Goal: Transaction & Acquisition: Purchase product/service

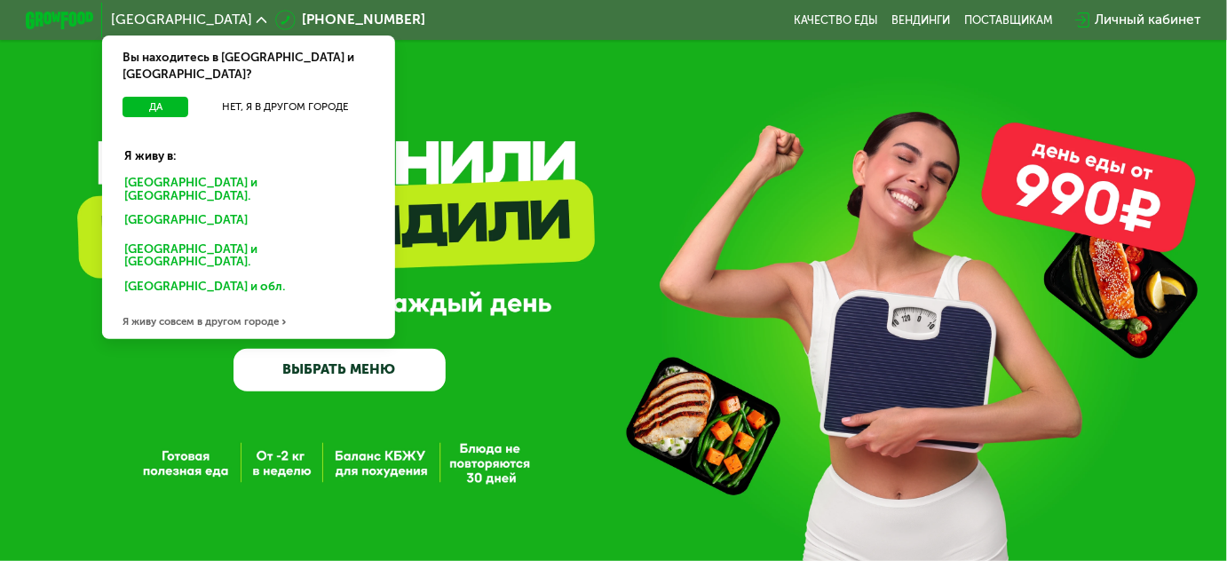
click at [188, 209] on div "[GEOGRAPHIC_DATA] и [GEOGRAPHIC_DATA]." at bounding box center [246, 223] width 266 height 28
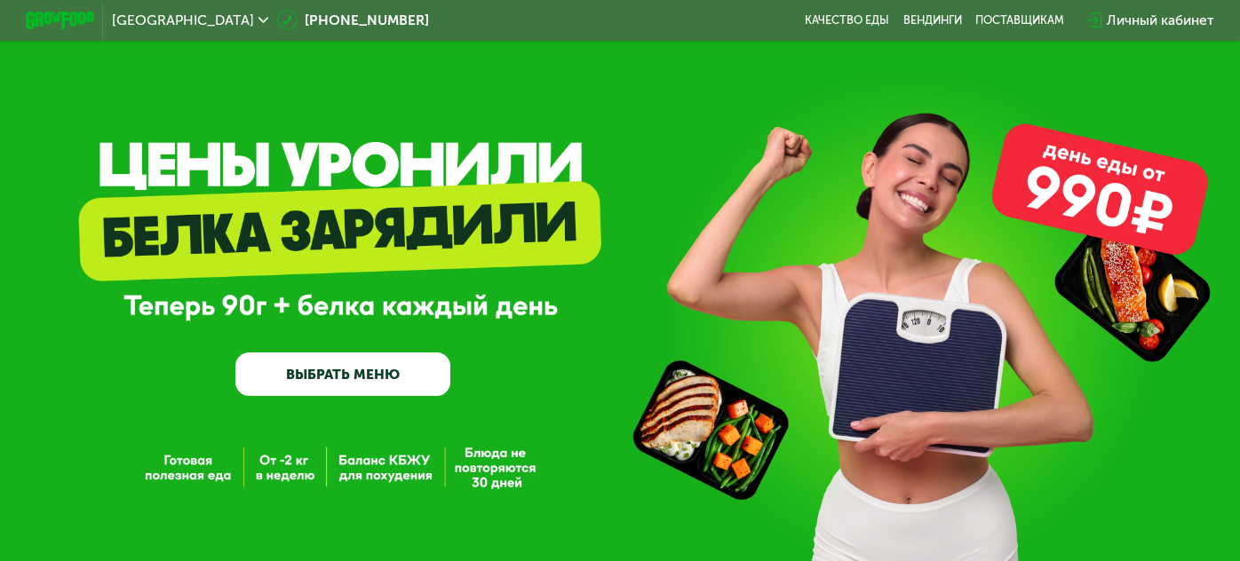
click at [431, 311] on div "GrowFood — доставка правильного питания ВЫБРАТЬ МЕНЮ" at bounding box center [342, 297] width 214 height 198
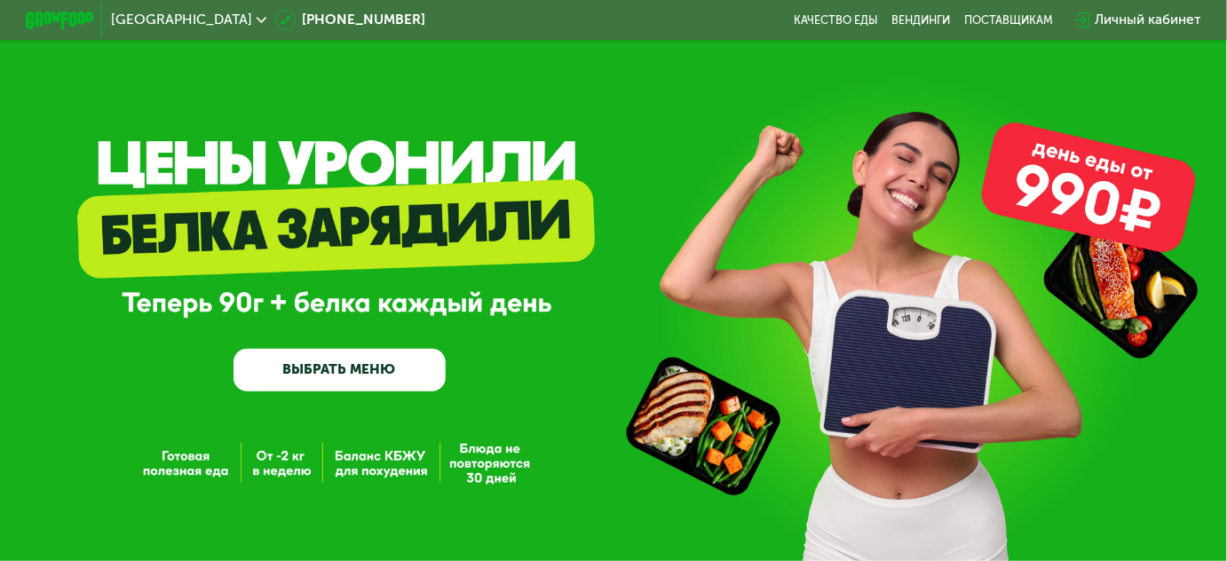
click at [365, 385] on link "ВЫБРАТЬ МЕНЮ" at bounding box center [340, 370] width 212 height 43
click at [325, 369] on link "ВЫБРАТЬ МЕНЮ" at bounding box center [340, 370] width 212 height 43
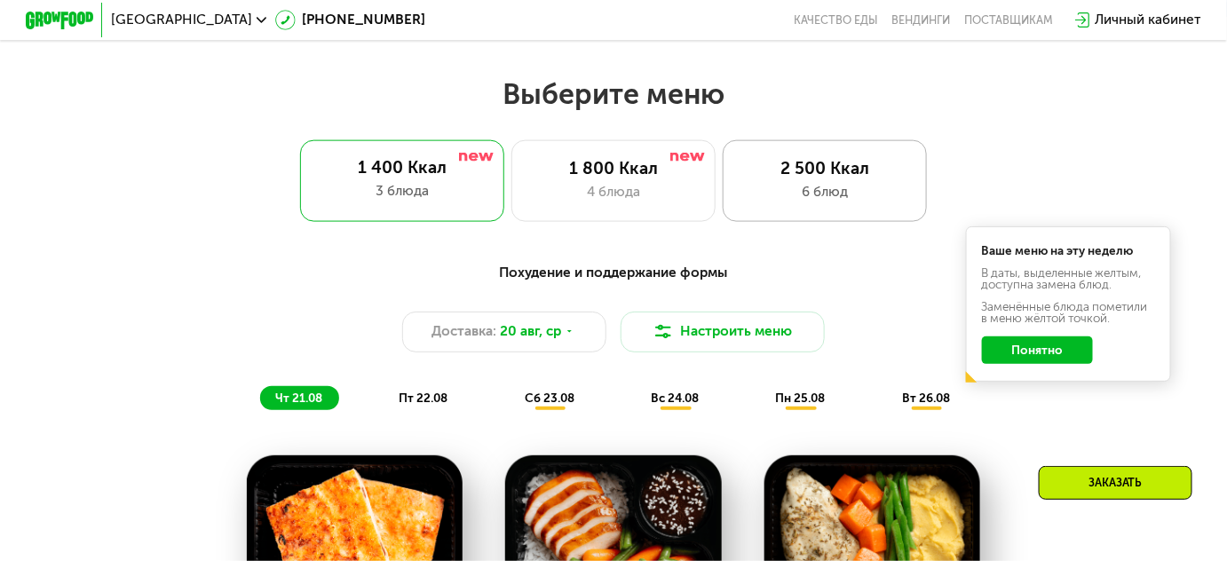
scroll to position [738, 0]
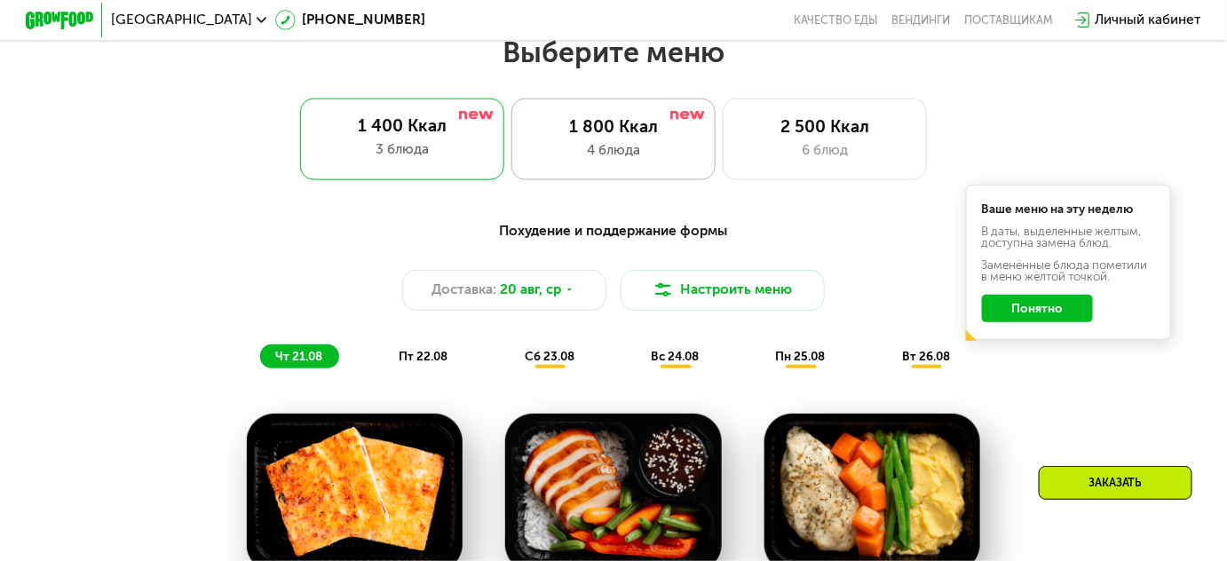
click at [723, 168] on div "1 800 Ккал 4 блюда" at bounding box center [825, 140] width 204 height 82
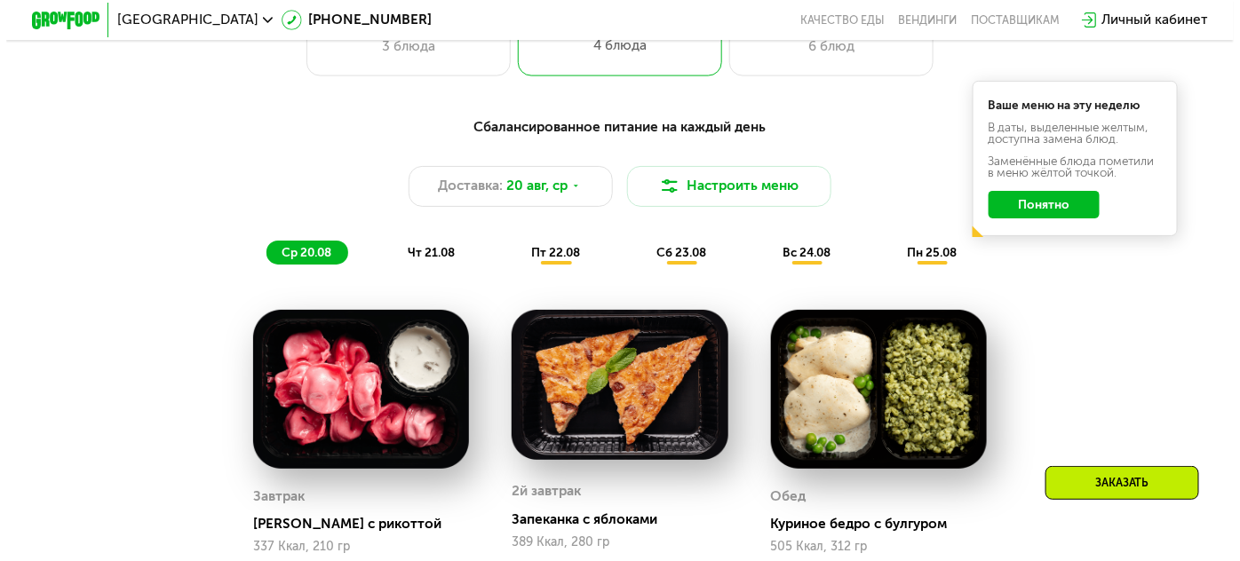
scroll to position [819, 0]
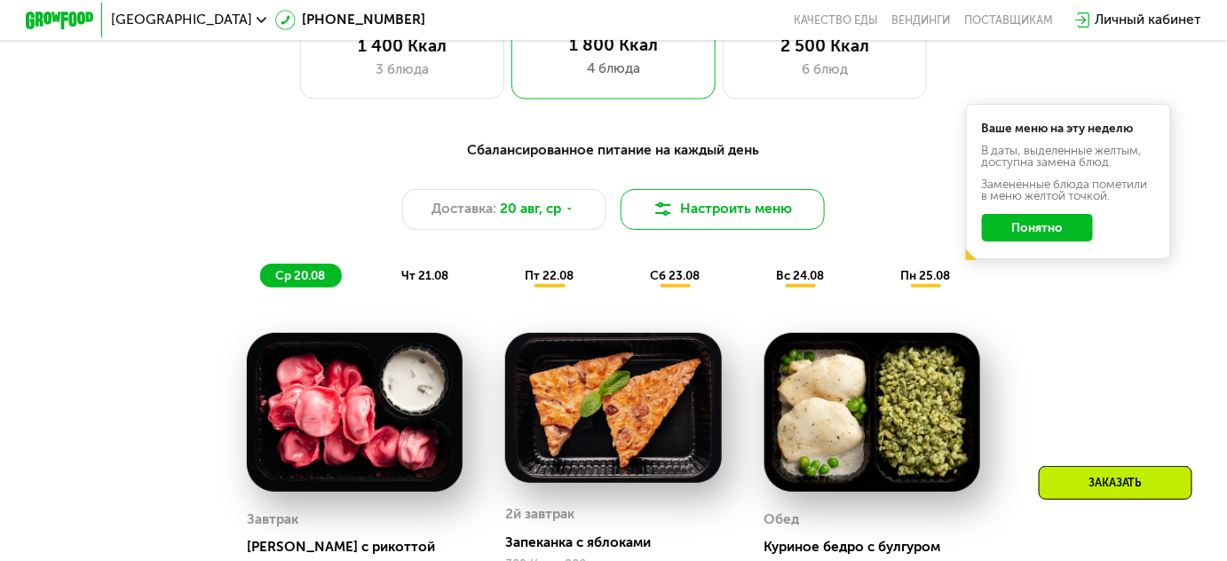
click at [720, 215] on button "Настроить меню" at bounding box center [723, 209] width 204 height 41
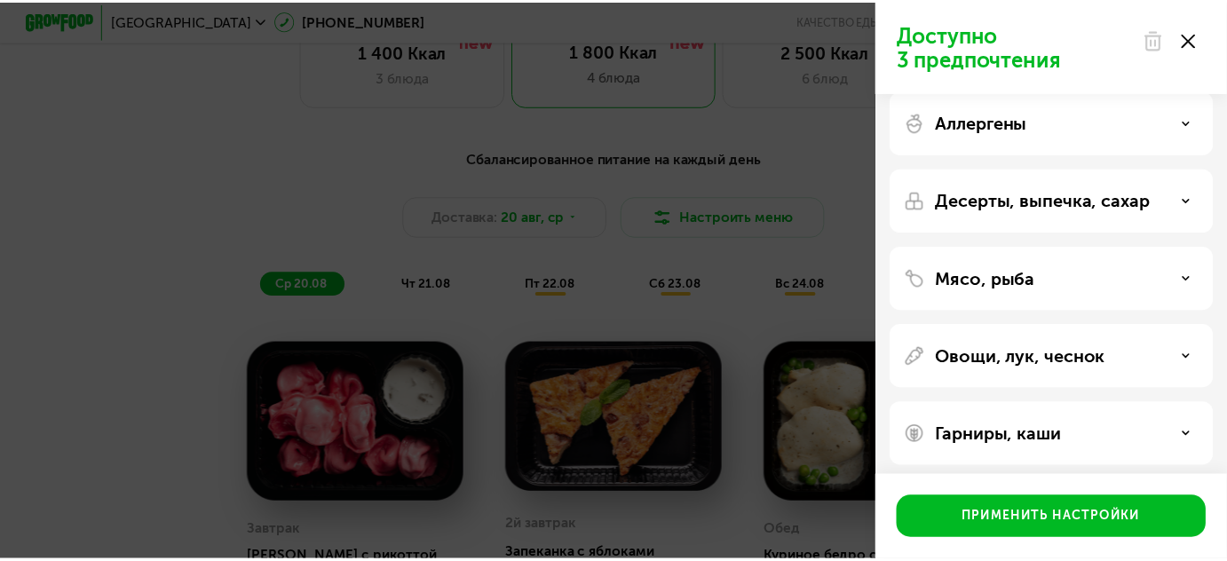
scroll to position [25, 0]
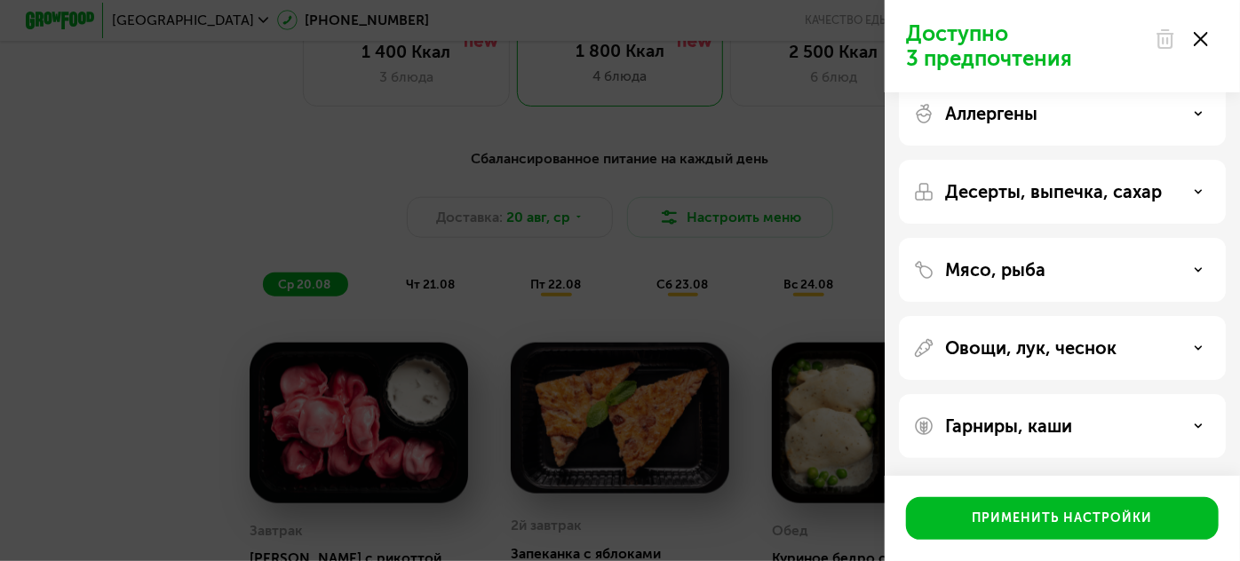
click at [724, 338] on div "Доступно 3 предпочтения Аллергены Десерты, выпечка, сахар Мясо, рыба Овощи, лук…" at bounding box center [620, 280] width 1240 height 561
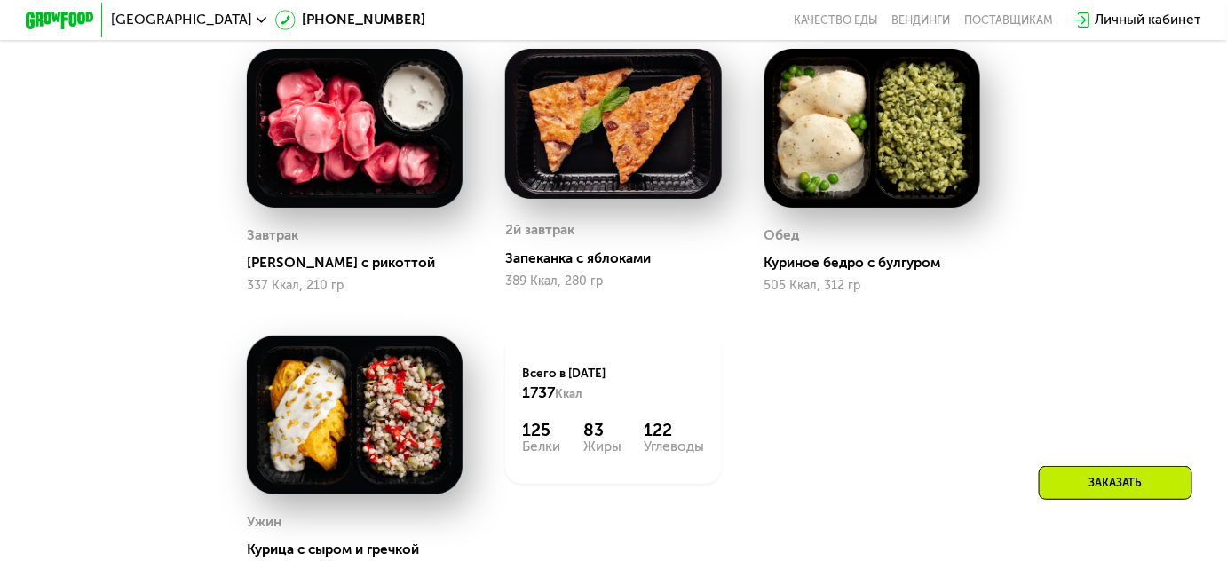
scroll to position [1464, 0]
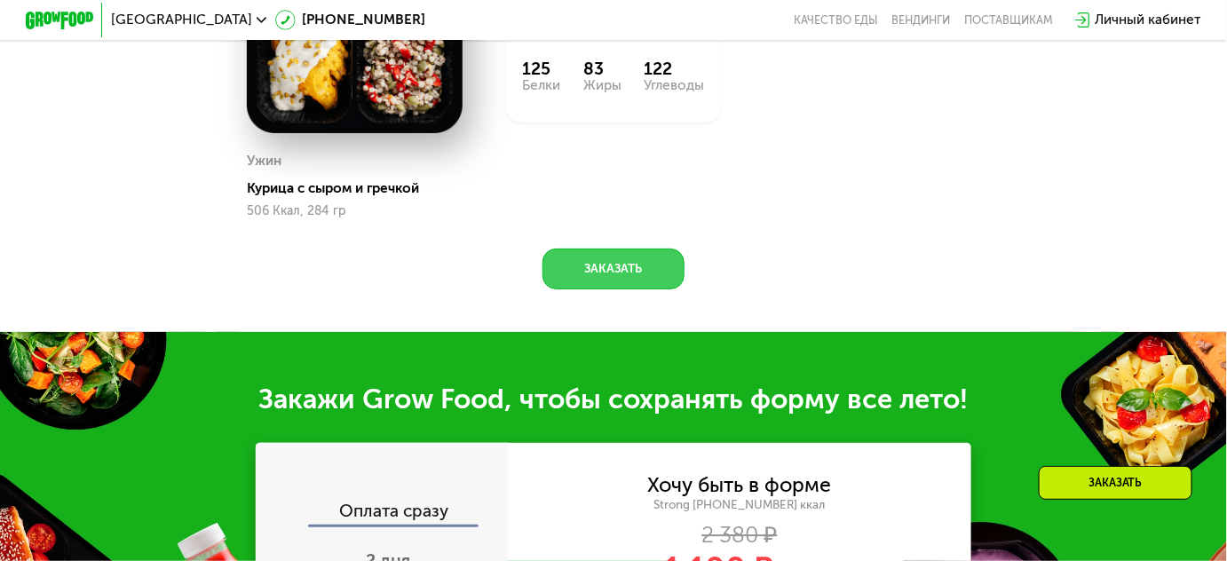
click at [622, 265] on button "Заказать" at bounding box center [613, 269] width 141 height 41
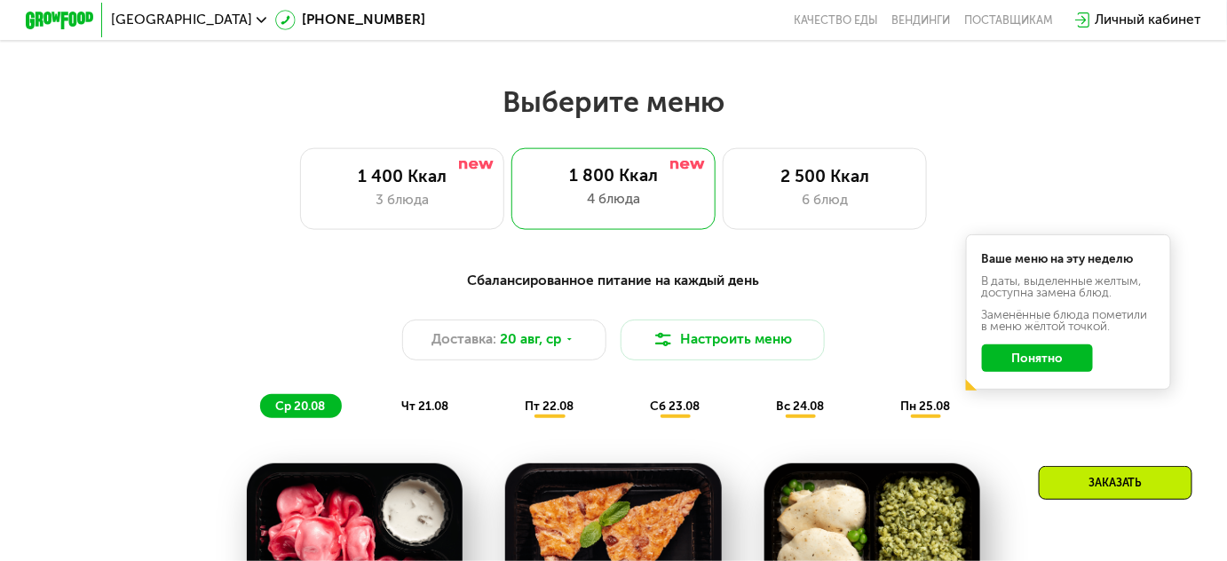
scroll to position [682, 0]
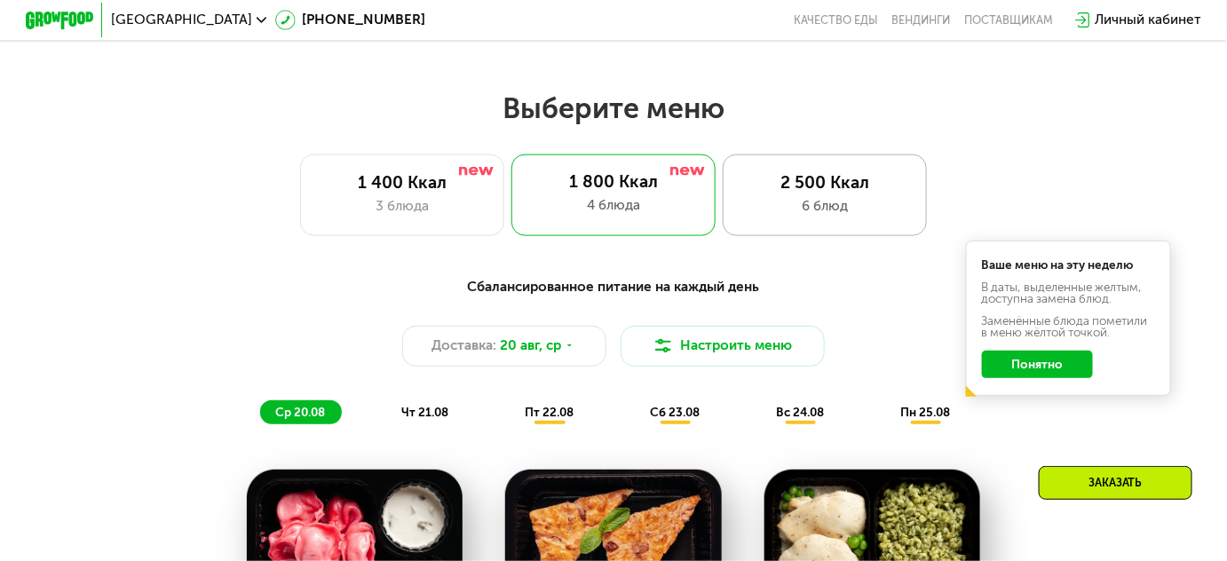
click at [796, 193] on div "2 500 Ккал" at bounding box center [825, 182] width 169 height 20
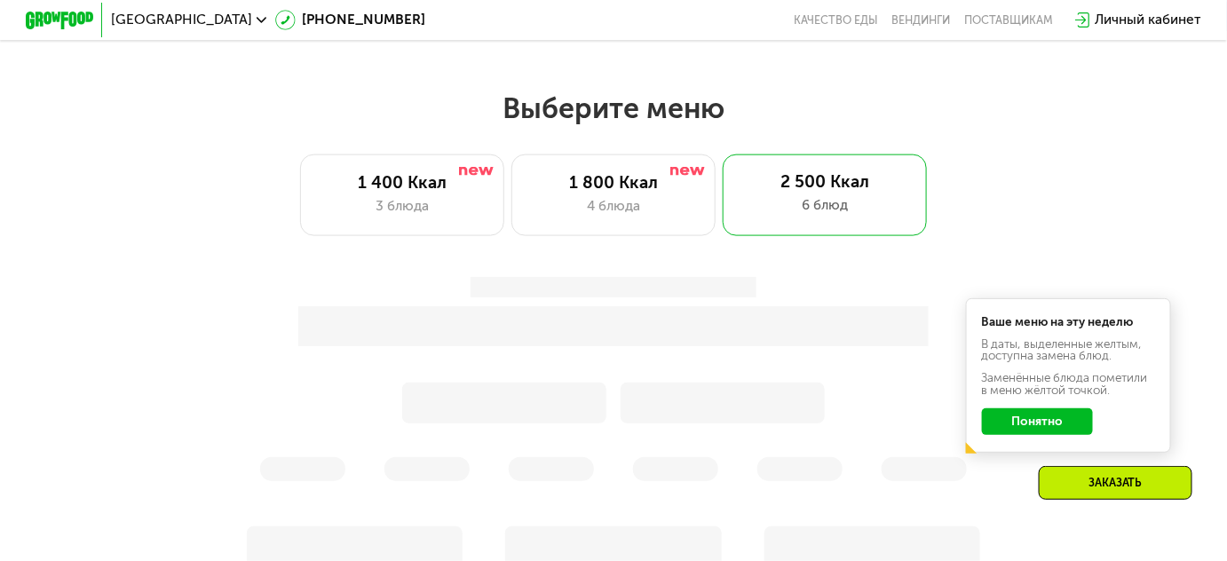
click at [1021, 422] on button "Понятно" at bounding box center [1037, 422] width 111 height 28
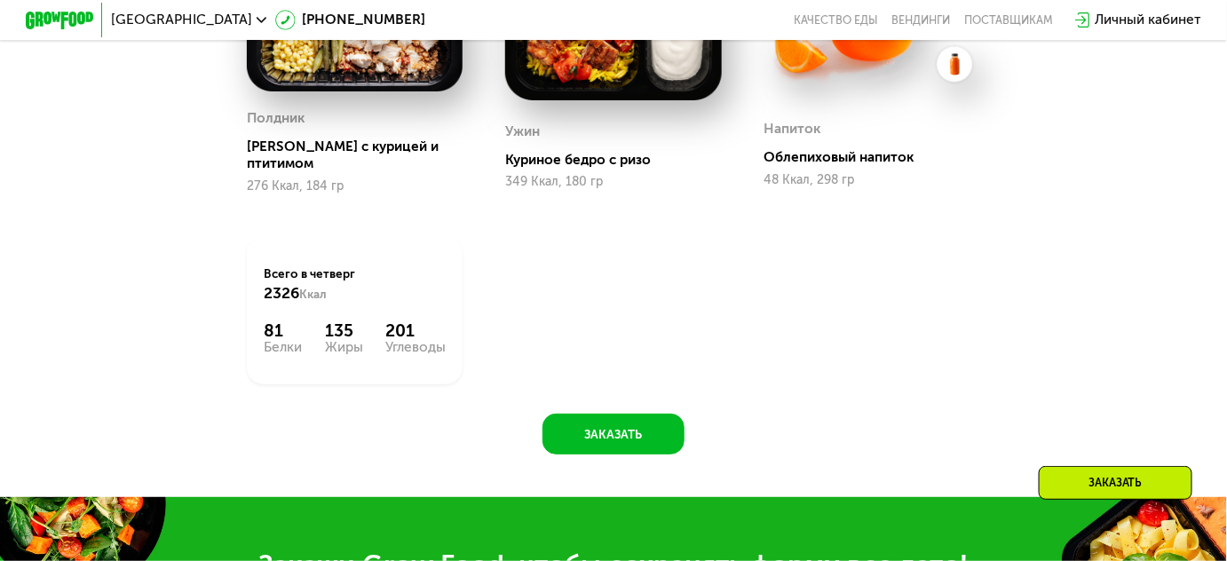
scroll to position [1408, 0]
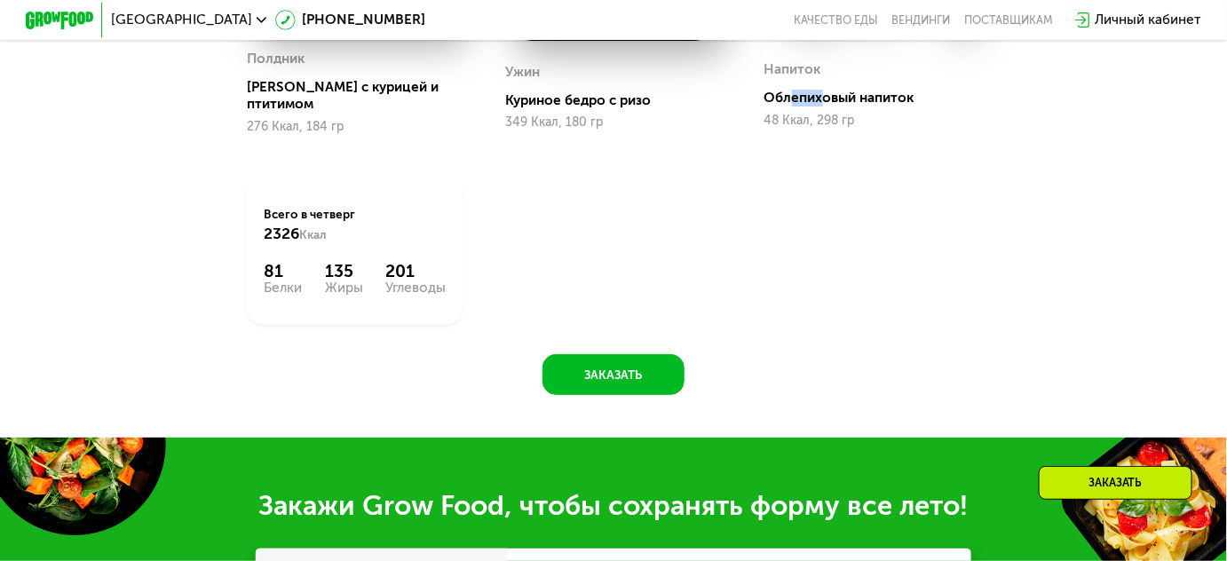
click at [828, 107] on div "Облепиховый напиток" at bounding box center [879, 98] width 229 height 17
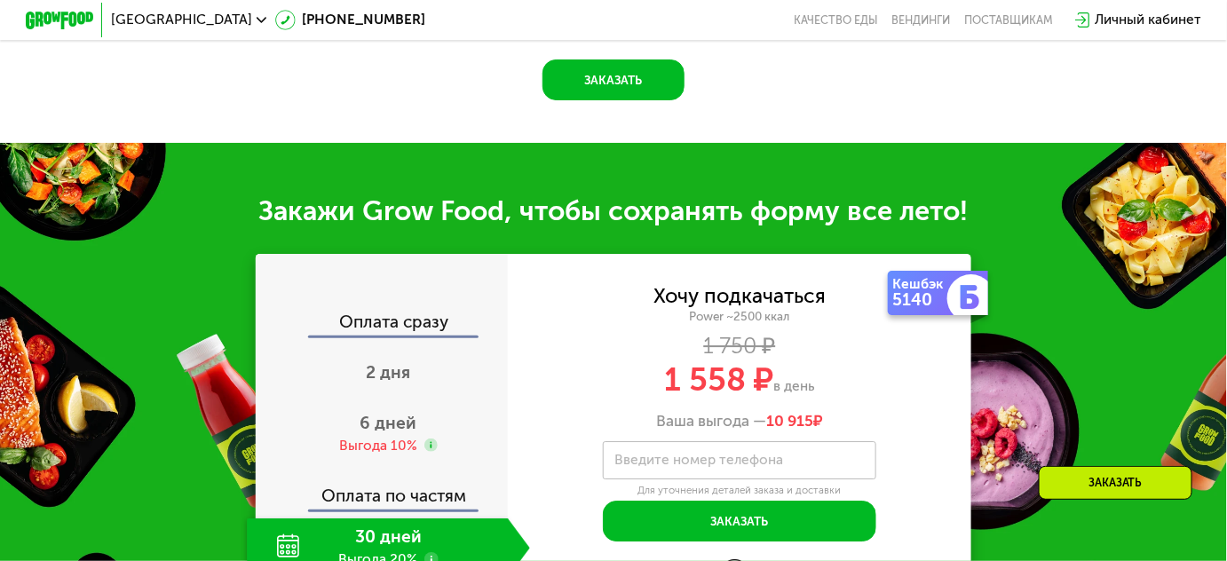
scroll to position [1731, 0]
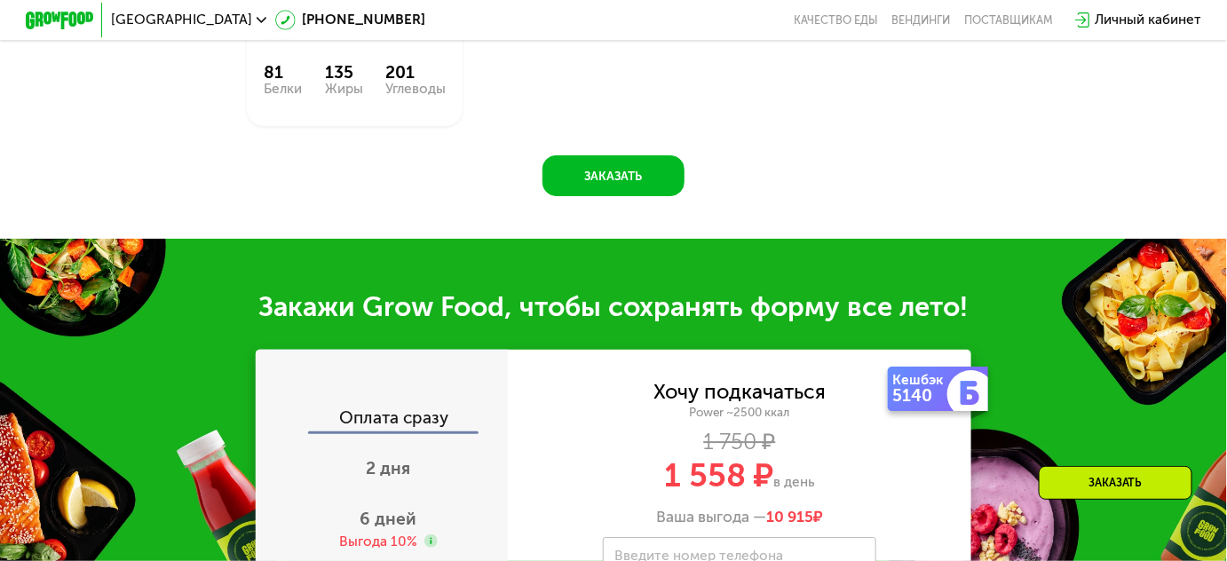
scroll to position [1421, 0]
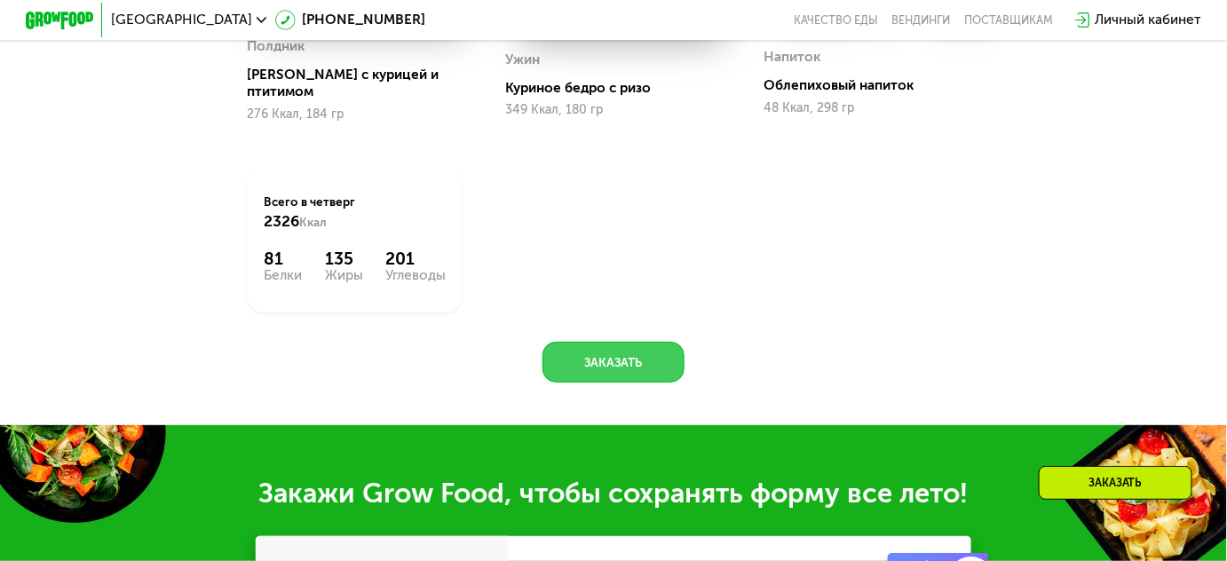
click at [583, 383] on button "Заказать" at bounding box center [613, 362] width 141 height 41
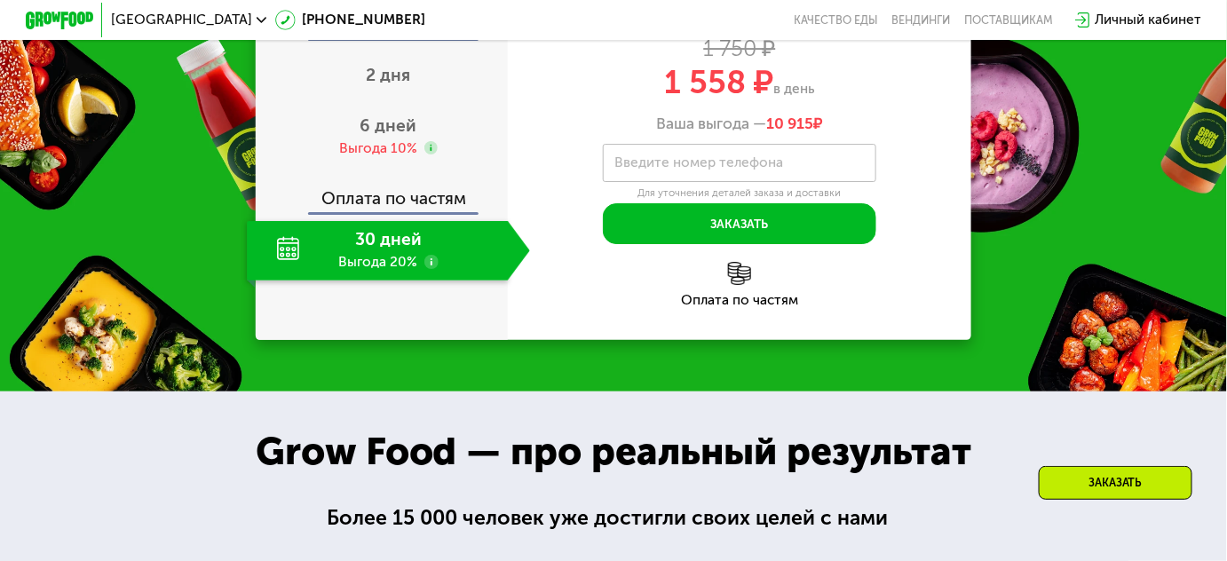
scroll to position [2005, 0]
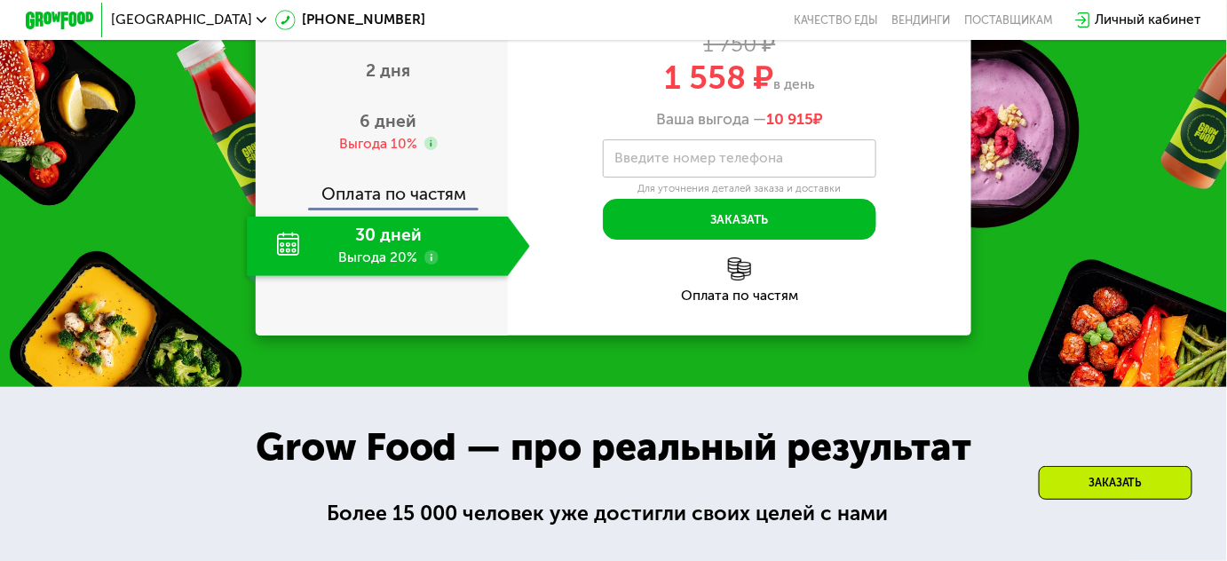
click at [677, 163] on label "Введите номер телефона" at bounding box center [698, 159] width 169 height 10
click at [677, 178] on input "Введите номер телефона" at bounding box center [739, 158] width 273 height 38
drag, startPoint x: 733, startPoint y: 155, endPoint x: 785, endPoint y: 155, distance: 51.5
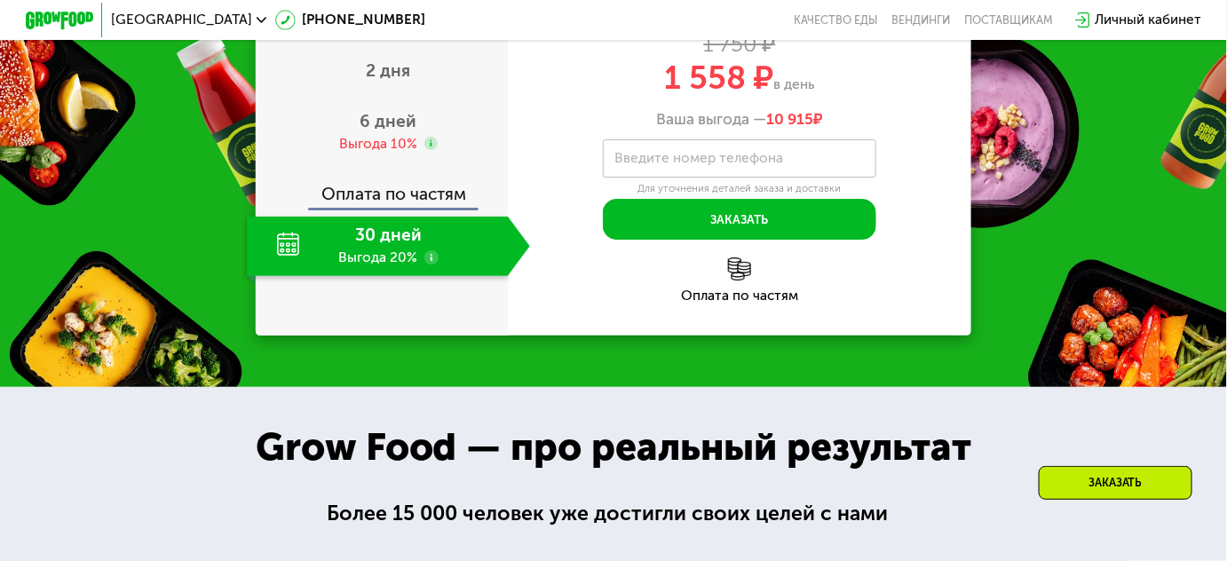
click at [805, 129] on div "Хочу подкачаться Power ~2500 ккал 1 750 ₽ 1 558 ₽ в день Ваша выгода — 10 915 ₽" at bounding box center [740, 57] width 464 height 144
click at [805, 22] on div "Power ~2500 ккал" at bounding box center [740, 14] width 464 height 15
drag, startPoint x: 770, startPoint y: 193, endPoint x: 793, endPoint y: 194, distance: 23.1
click at [793, 129] on div "Хочу подкачаться Power ~2500 ккал 1 750 ₽ 1 558 ₽ в день Ваша выгода — 10 915 ₽" at bounding box center [740, 57] width 464 height 144
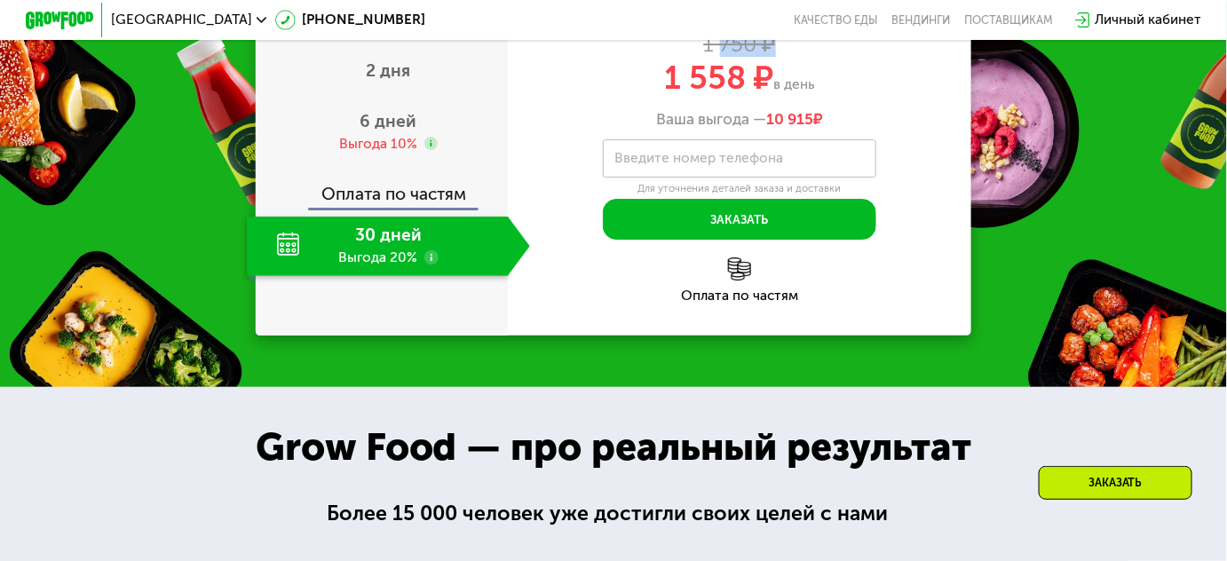
drag, startPoint x: 756, startPoint y: 201, endPoint x: 797, endPoint y: 201, distance: 41.7
click at [797, 53] on div "1 750 ₽" at bounding box center [740, 44] width 464 height 19
drag, startPoint x: 765, startPoint y: 234, endPoint x: 776, endPoint y: 237, distance: 11.0
click at [776, 94] on div "1 558 ₽ в день" at bounding box center [740, 78] width 464 height 32
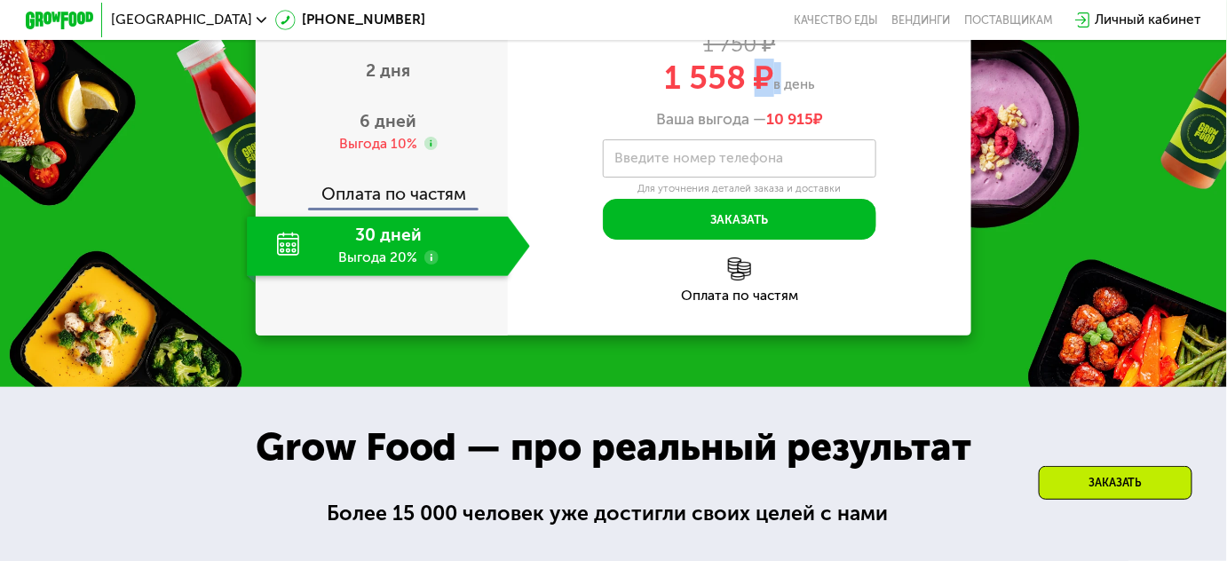
click at [776, 92] on span "в день" at bounding box center [794, 84] width 41 height 16
click at [413, 102] on div "2 дня" at bounding box center [388, 72] width 283 height 59
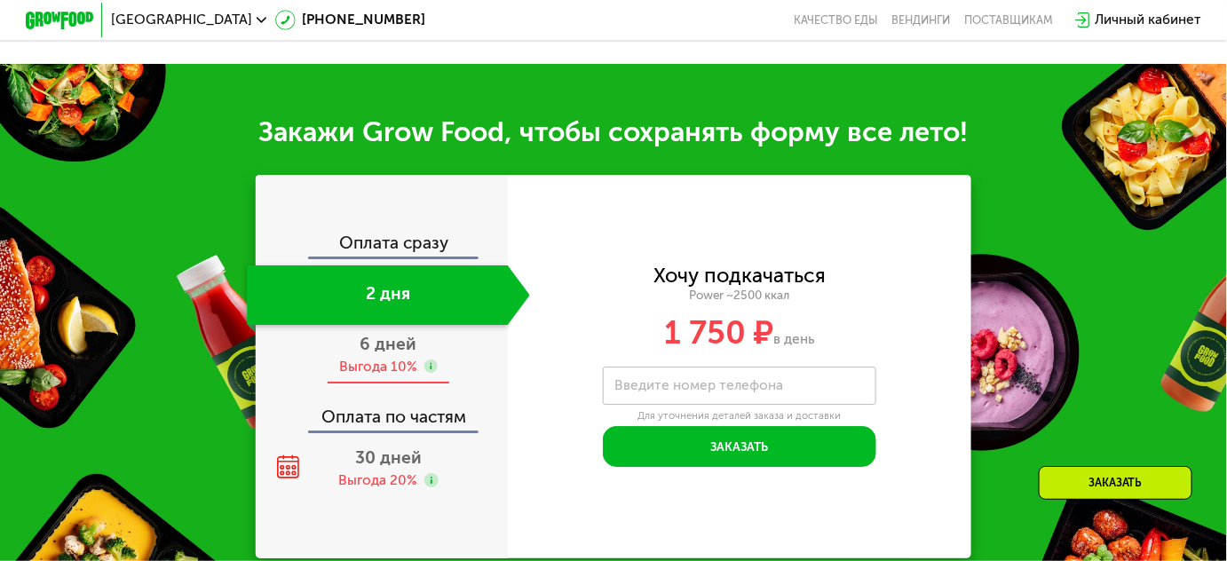
scroll to position [2087, 0]
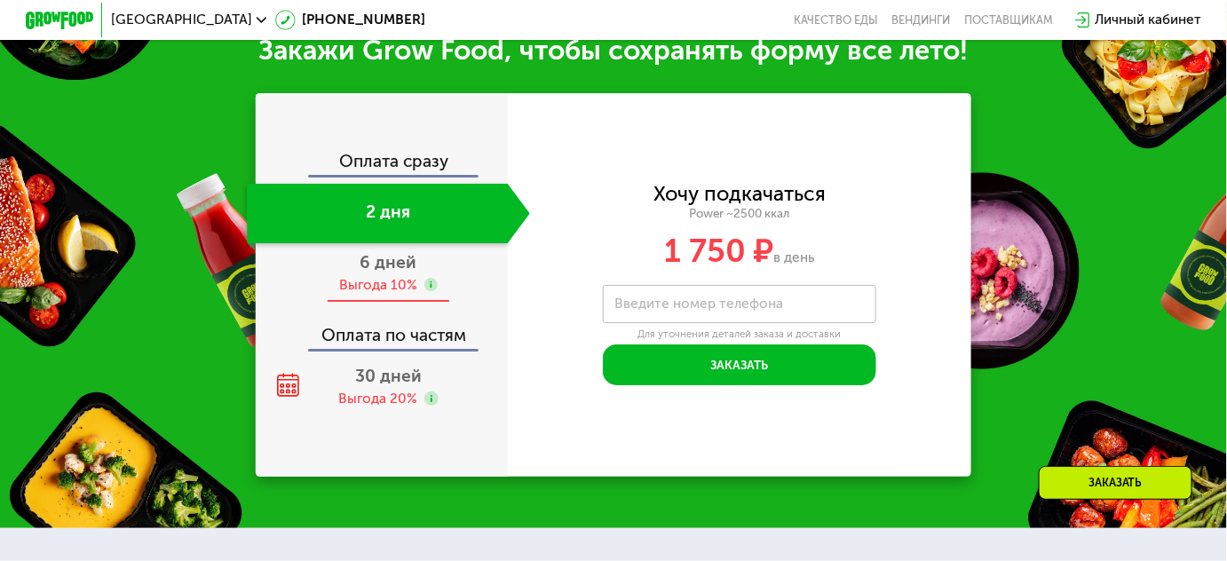
click at [400, 295] on div "Выгода 10%" at bounding box center [378, 285] width 78 height 19
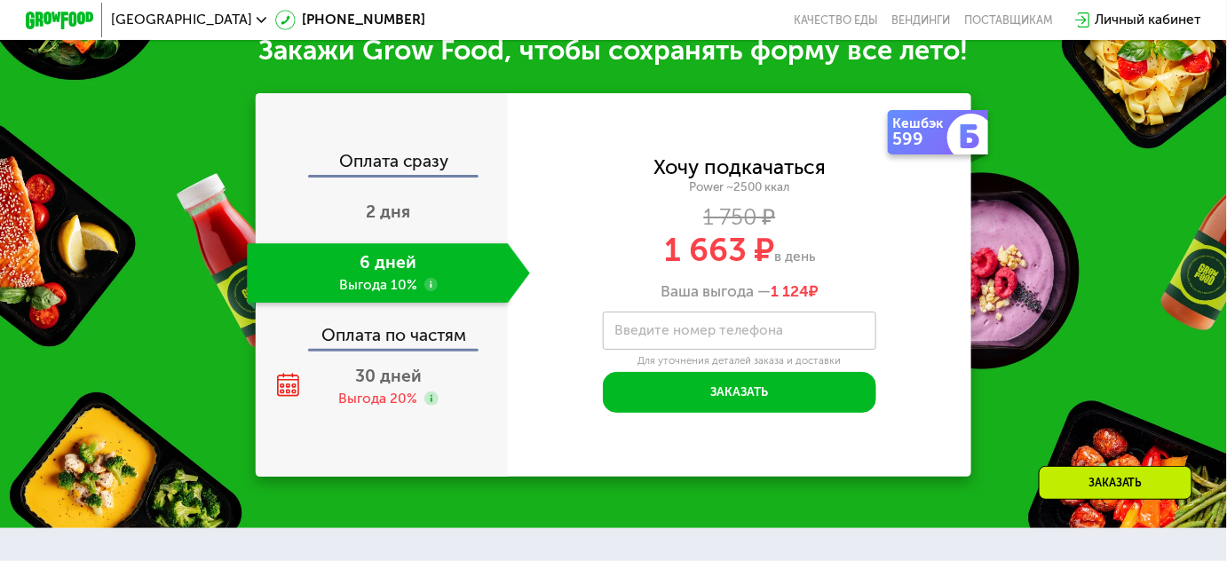
click at [399, 345] on div "Оплата по частям" at bounding box center [383, 329] width 250 height 39
click at [398, 380] on div "Оплата сразу 2 дня 6 дней Выгода 10% Оплата по частям 30 дней Выгода 20%" at bounding box center [382, 285] width 252 height 264
click at [397, 386] on span "30 дней" at bounding box center [388, 376] width 67 height 20
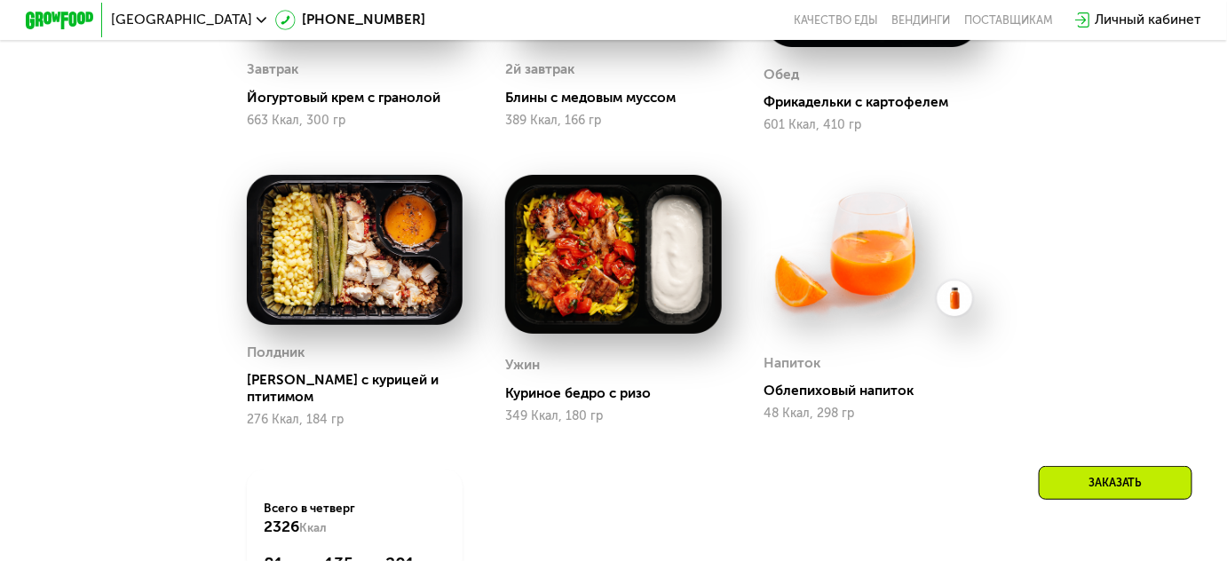
scroll to position [1291, 0]
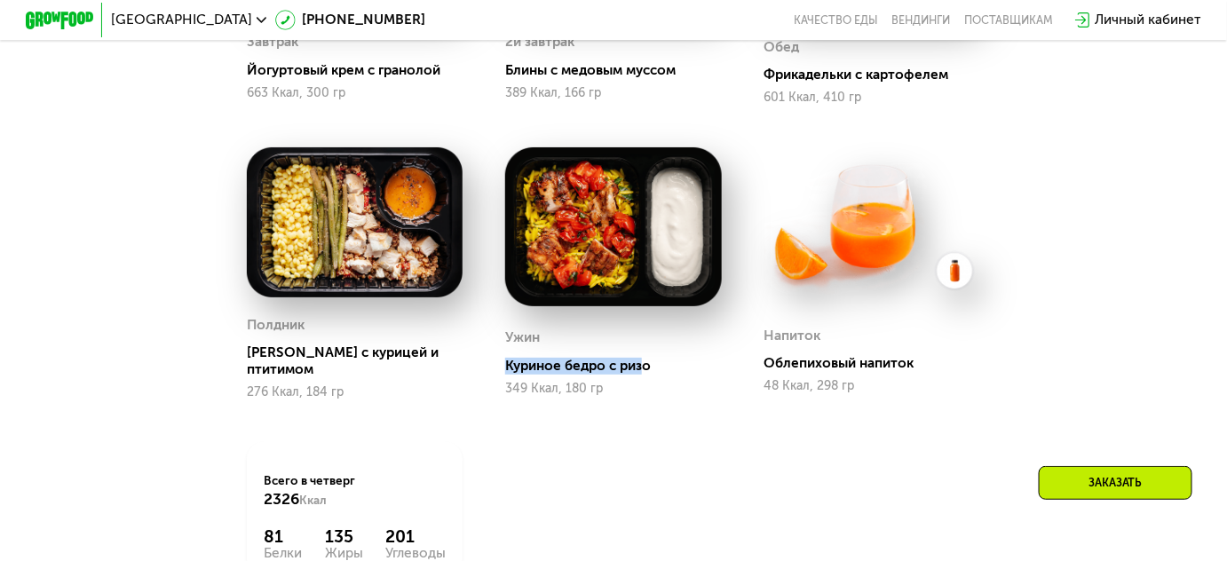
drag, startPoint x: 606, startPoint y: 352, endPoint x: 642, endPoint y: 367, distance: 38.6
click at [642, 367] on div "Ужин Куриное бедро с ризо 349 Ккал, 180 гр" at bounding box center [613, 360] width 216 height 78
click at [642, 367] on div "Куриное бедро с ризо" at bounding box center [619, 366] width 229 height 17
click at [0, 0] on div "Завтрак Йогуртовый крем с гранолой 663 Ккал, 300 гр 2й завтрак Блины с медовым …" at bounding box center [0, 0] width 0 height 0
